Goal: Go to known website: Go to known website

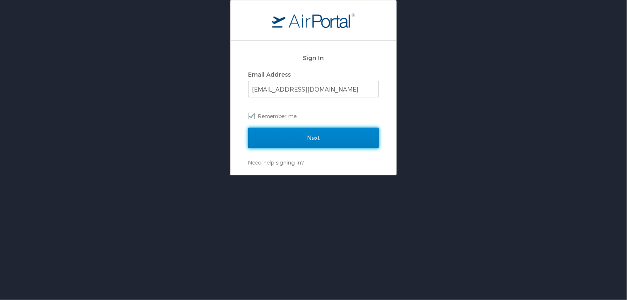
click at [312, 131] on input "Next" at bounding box center [313, 138] width 131 height 21
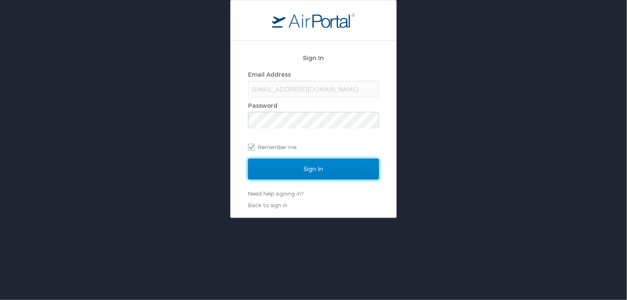
click at [306, 171] on input "Sign In" at bounding box center [313, 169] width 131 height 21
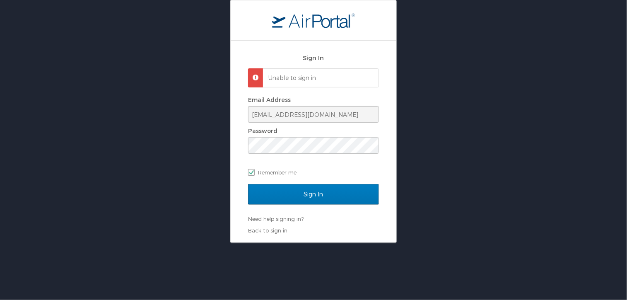
click at [436, 121] on div "Sign In Unable to sign in Email Address j.velezsantiago@tollivergroup.com Passw…" at bounding box center [313, 121] width 627 height 243
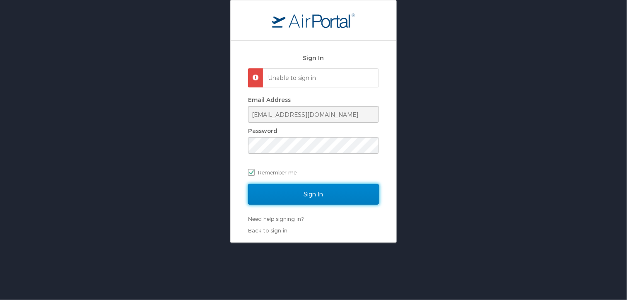
click at [308, 196] on input "Sign In" at bounding box center [313, 194] width 131 height 21
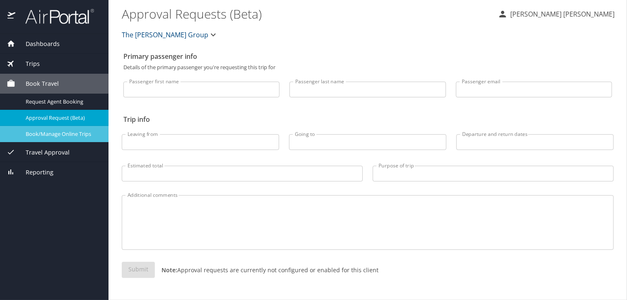
click at [41, 133] on span "Book/Manage Online Trips" at bounding box center [62, 134] width 73 height 8
